Goal: Submit feedback/report problem: Submit feedback/report problem

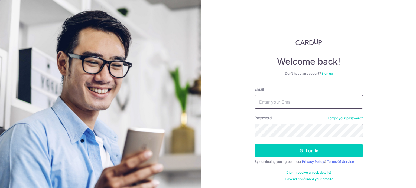
click at [269, 98] on input "Email" at bounding box center [309, 102] width 108 height 14
paste input "mughees_nawaz@hotmail.com"
type input "mughees_nawaz@hotmail.com"
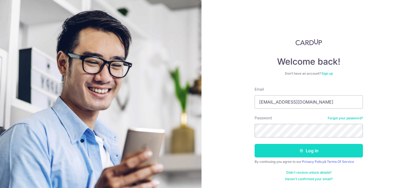
click at [297, 147] on button "Log in" at bounding box center [309, 151] width 108 height 14
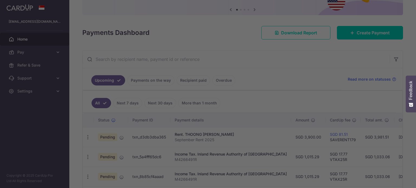
click at [294, 63] on div at bounding box center [210, 95] width 420 height 190
click at [282, 68] on div at bounding box center [210, 95] width 420 height 190
click at [401, 175] on button "Help" at bounding box center [395, 178] width 31 height 12
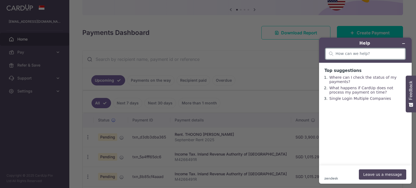
click at [361, 53] on input "search" at bounding box center [369, 54] width 66 height 5
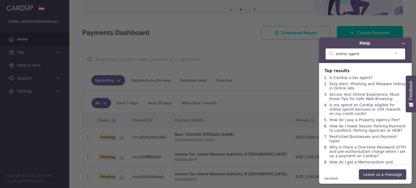
click at [292, 37] on div at bounding box center [210, 95] width 420 height 190
click at [385, 54] on input "online agent" at bounding box center [363, 54] width 55 height 5
type input "o"
type input "live chat"
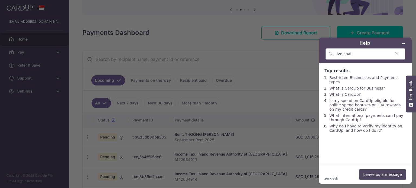
click at [277, 83] on div at bounding box center [210, 95] width 420 height 190
click at [288, 32] on div at bounding box center [210, 95] width 420 height 190
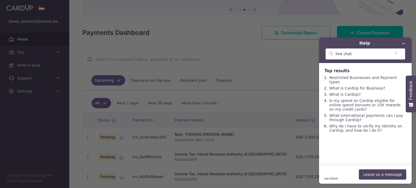
click at [314, 106] on div at bounding box center [210, 95] width 420 height 190
click at [385, 173] on button "Leave us a message" at bounding box center [382, 175] width 47 height 10
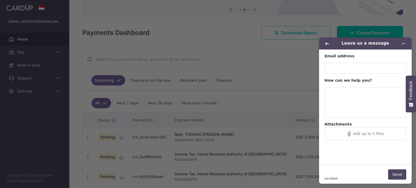
click at [288, 57] on div at bounding box center [210, 95] width 420 height 190
click at [338, 66] on input "Email address" at bounding box center [366, 68] width 82 height 11
type input "mughees_nawaz@hotmail.com"
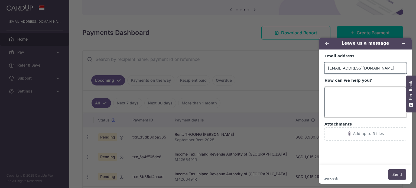
click at [343, 94] on textarea "How can we help you?" at bounding box center [366, 102] width 82 height 30
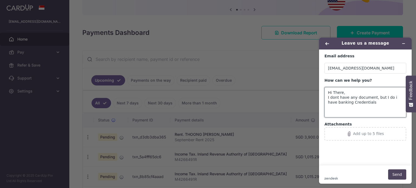
type textarea "Hi There, I dont have any document, but I do i have banking Credentials"
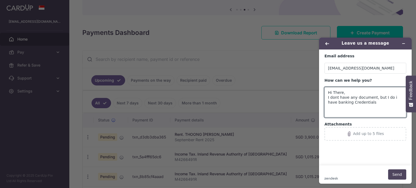
click at [307, 44] on div at bounding box center [210, 95] width 420 height 190
click at [367, 104] on textarea "Hi There, I dont have any document, but I do i have banking Credentials" at bounding box center [366, 102] width 82 height 30
click at [406, 41] on button "Minimize widget" at bounding box center [404, 44] width 9 height 8
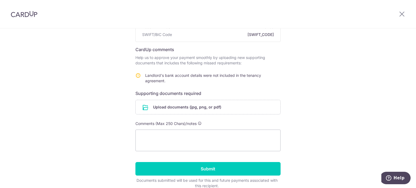
scroll to position [81, 0]
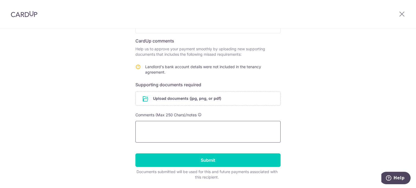
click at [183, 128] on textarea at bounding box center [208, 132] width 145 height 22
click at [233, 122] on textarea "Hi, i had shared contract for an extension." at bounding box center [208, 132] width 145 height 22
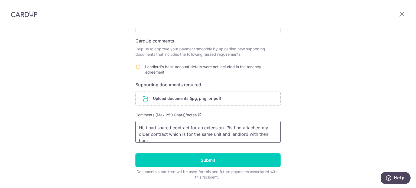
scroll to position [1, 0]
click at [184, 94] on input "file" at bounding box center [208, 99] width 145 height 14
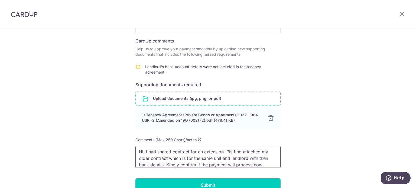
click at [260, 163] on textarea "Hi, i had shared contract for an extension. Pls find attached my older contract…" at bounding box center [208, 157] width 145 height 22
click at [262, 163] on textarea "Hi, i had shared contract for an extension. Pls find attached my older contract…" at bounding box center [208, 157] width 145 height 22
click at [265, 163] on textarea "Hi, i had shared contract for an extension. Pls find attached my older contract…" at bounding box center [208, 157] width 145 height 22
click at [164, 165] on textarea "Hi, i had shared contract for an extension. Pls find attached my older contract…" at bounding box center [208, 157] width 145 height 22
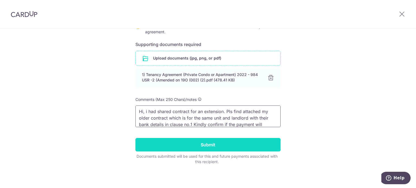
scroll to position [123, 0]
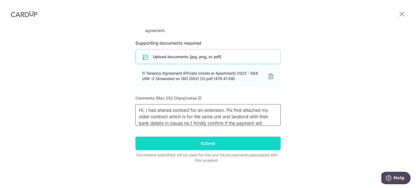
type textarea "Hi, i had shared contract for an extension. Pls find attached my older contract…"
click at [223, 143] on input "Submit" at bounding box center [208, 144] width 145 height 14
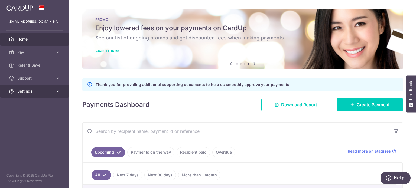
click at [53, 91] on link "Settings" at bounding box center [34, 91] width 69 height 13
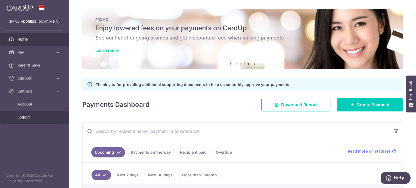
click at [26, 114] on link "Logout" at bounding box center [34, 117] width 69 height 13
